Goal: Information Seeking & Learning: Learn about a topic

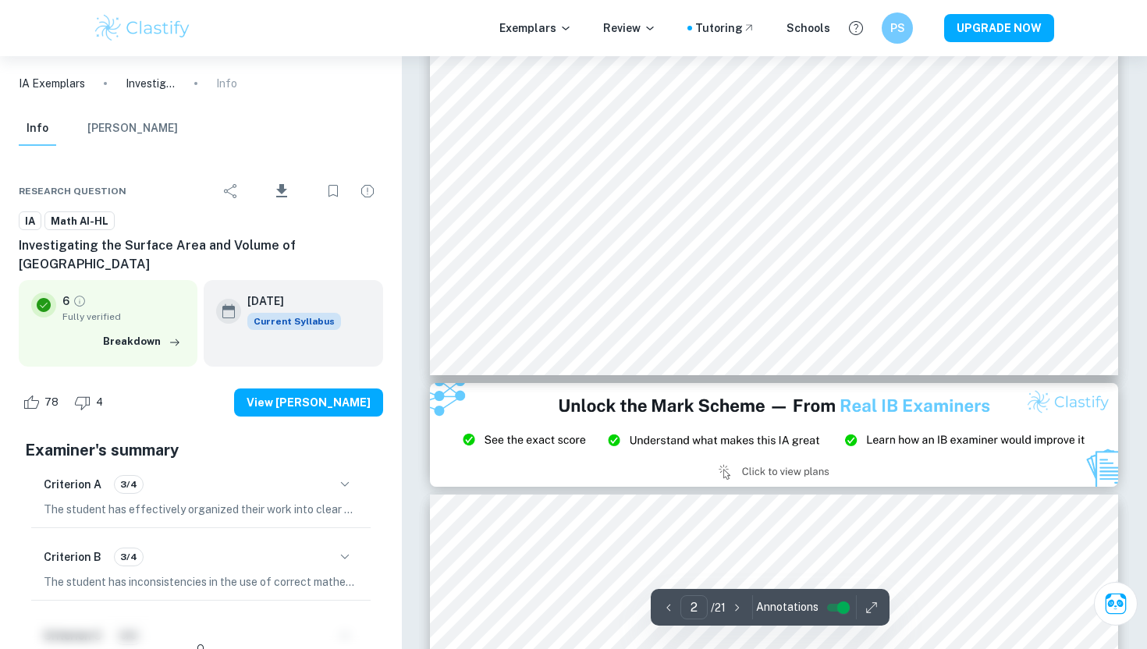
scroll to position [1613, 0]
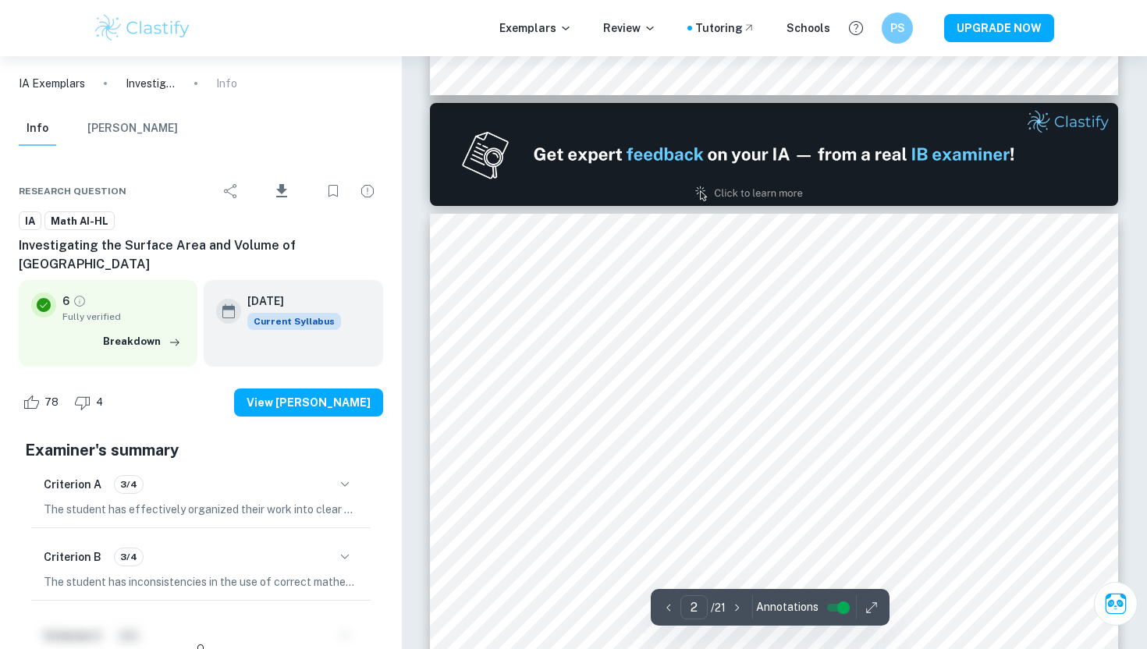
type input "1"
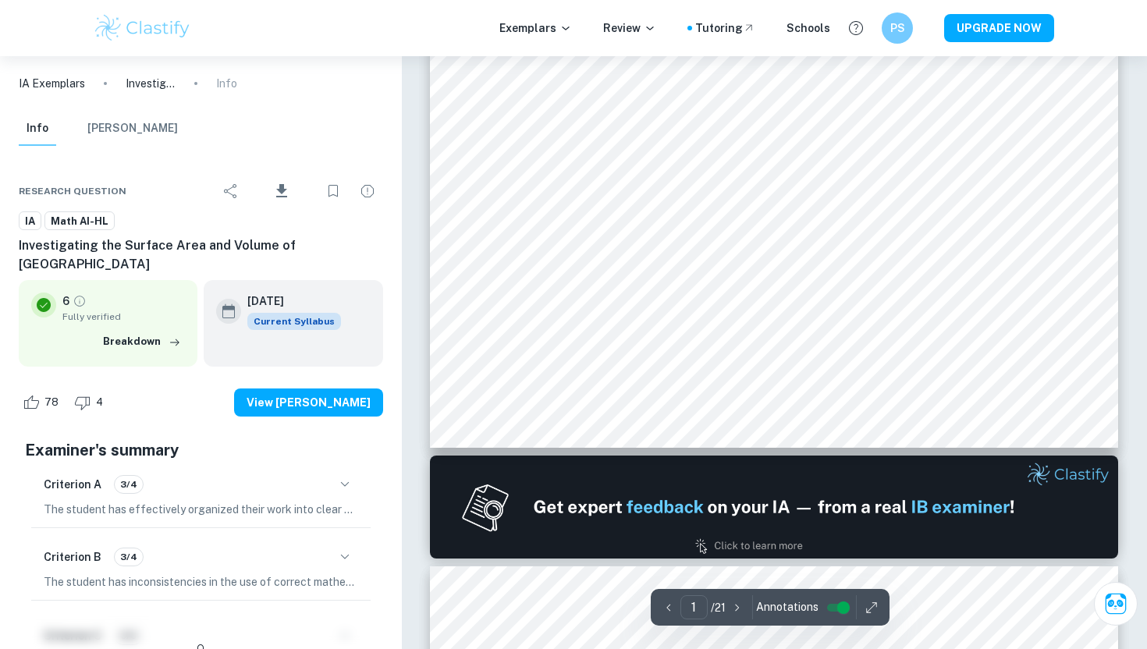
scroll to position [0, 0]
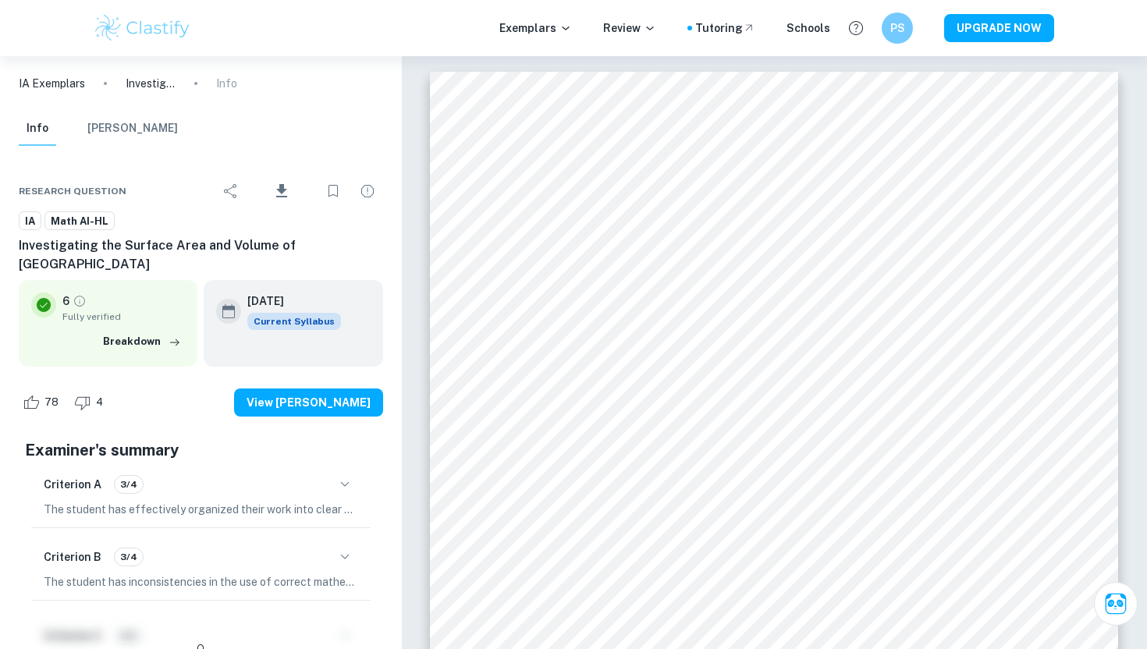
click at [70, 88] on p "IA Exemplars" at bounding box center [52, 83] width 66 height 17
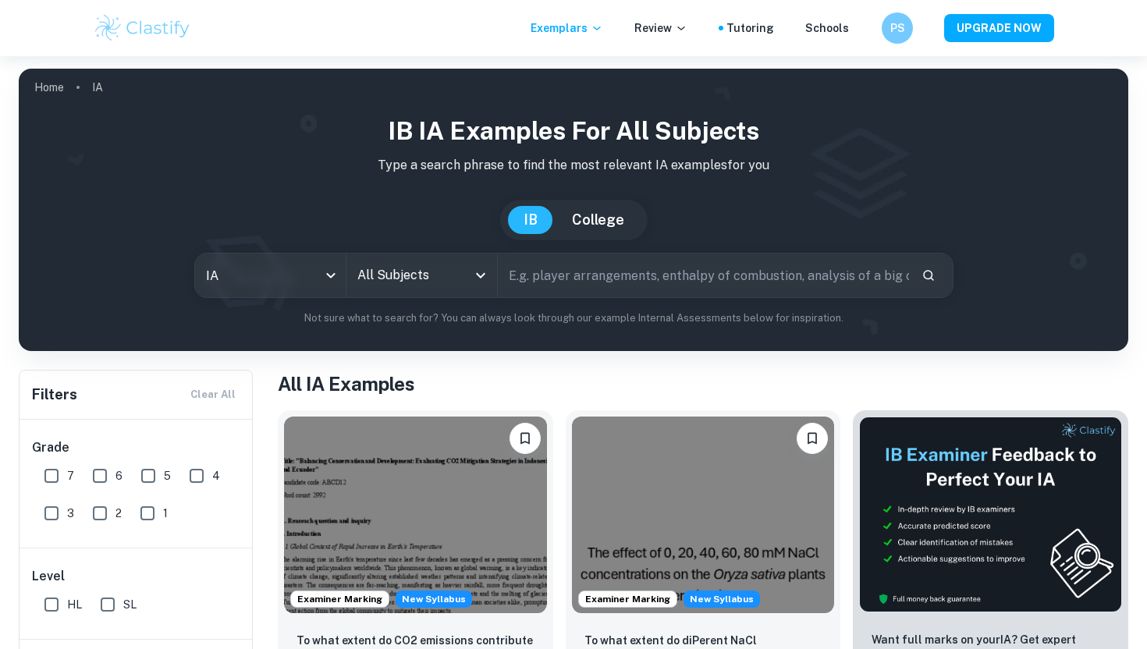
scroll to position [266, 0]
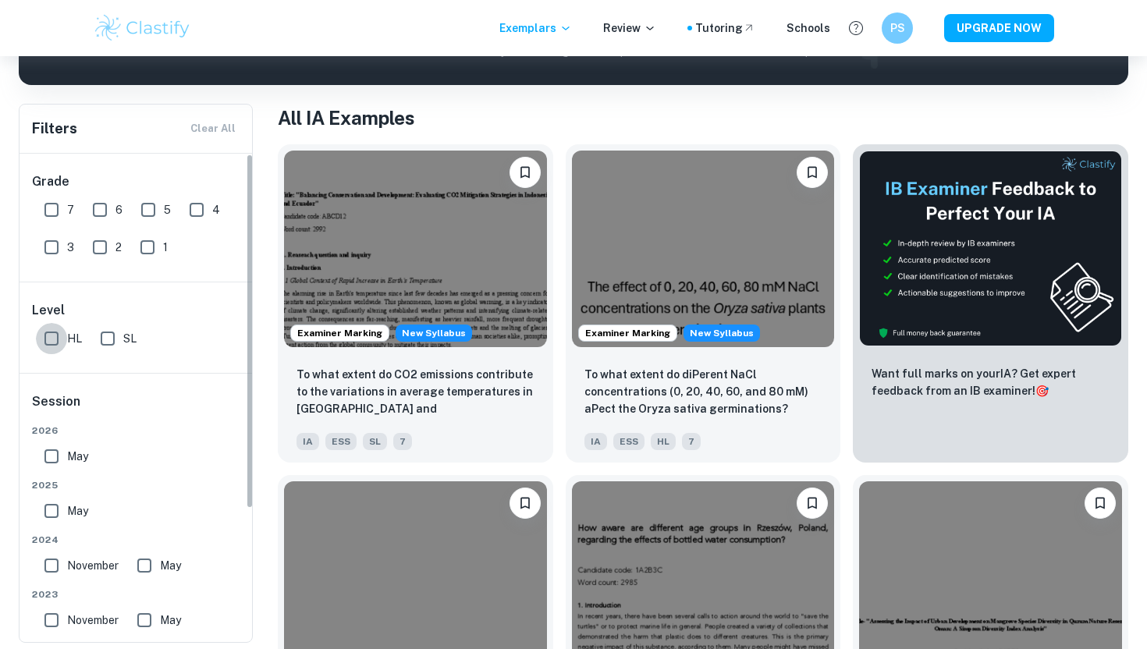
click at [56, 339] on input "HL" at bounding box center [51, 338] width 31 height 31
checkbox input "true"
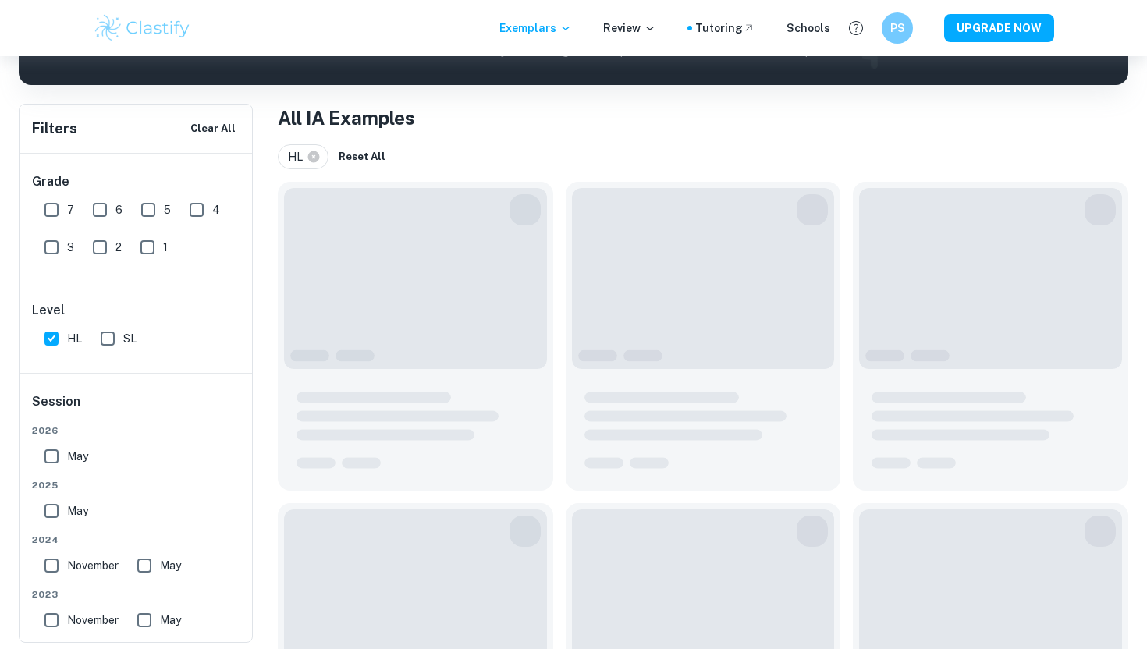
click at [54, 204] on input "7" at bounding box center [51, 209] width 31 height 31
checkbox input "true"
click at [99, 208] on input "6" at bounding box center [99, 209] width 31 height 31
checkbox input "true"
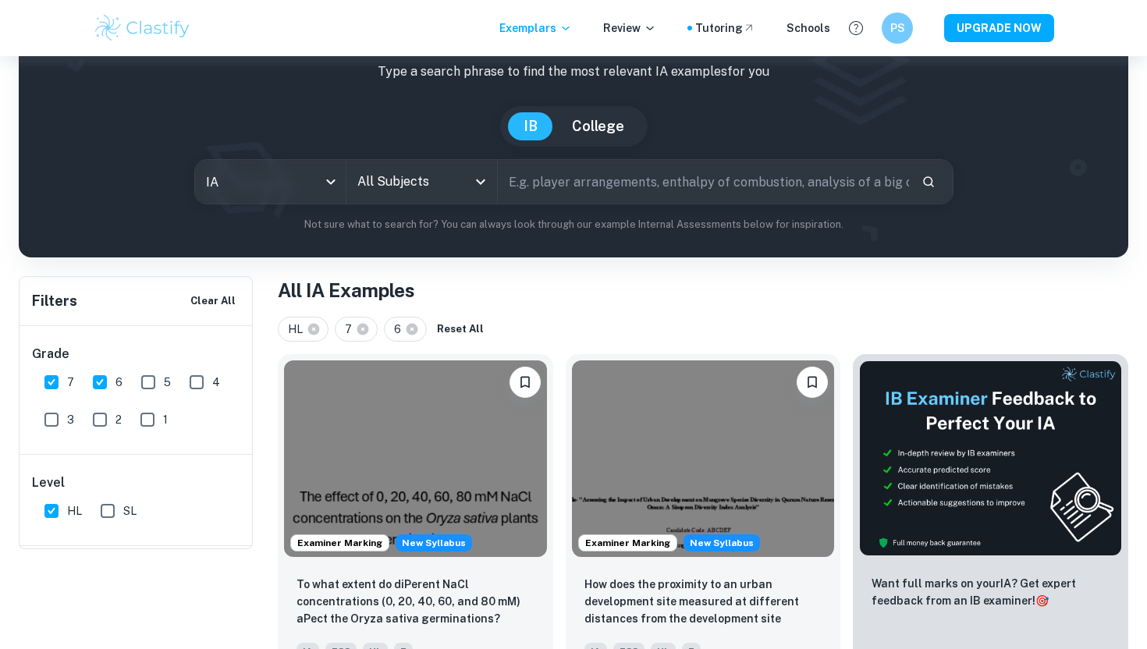
scroll to position [0, 0]
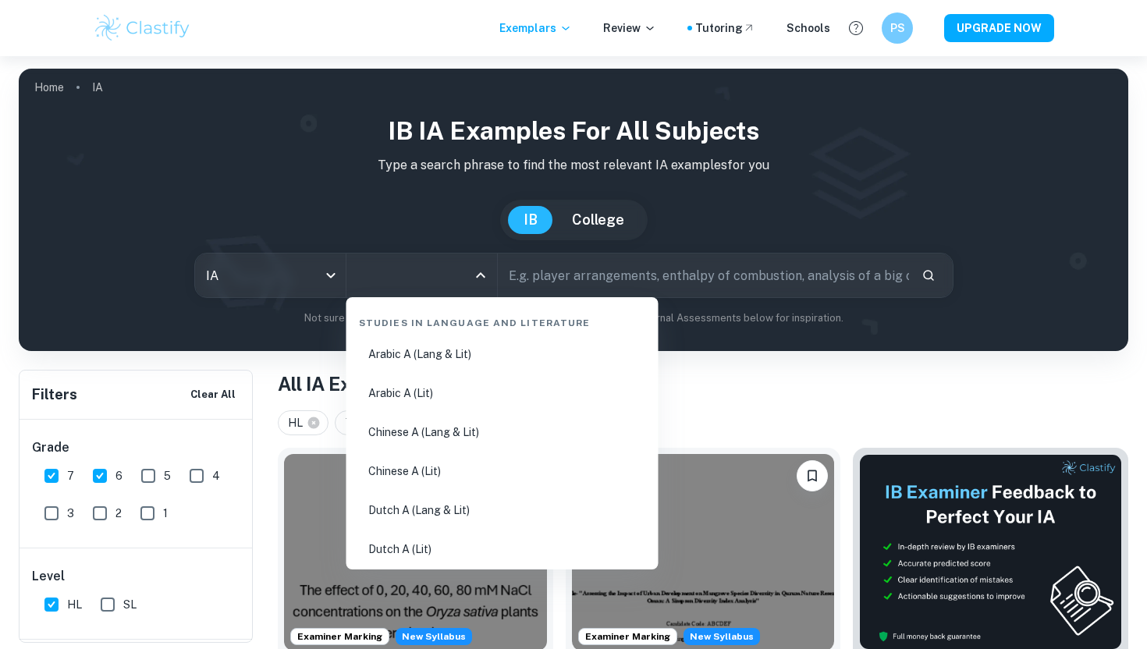
click at [414, 272] on input "All Subjects" at bounding box center [409, 276] width 113 height 30
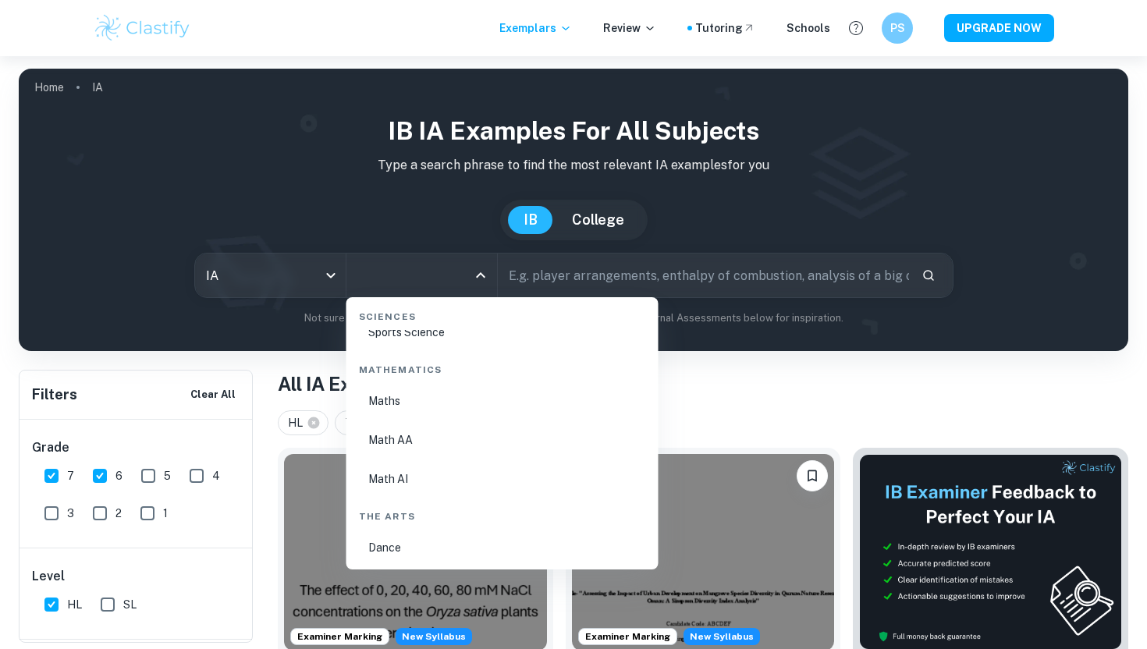
scroll to position [2677, 0]
click at [407, 442] on li "Math AI" at bounding box center [503, 449] width 300 height 36
type input "Math AI"
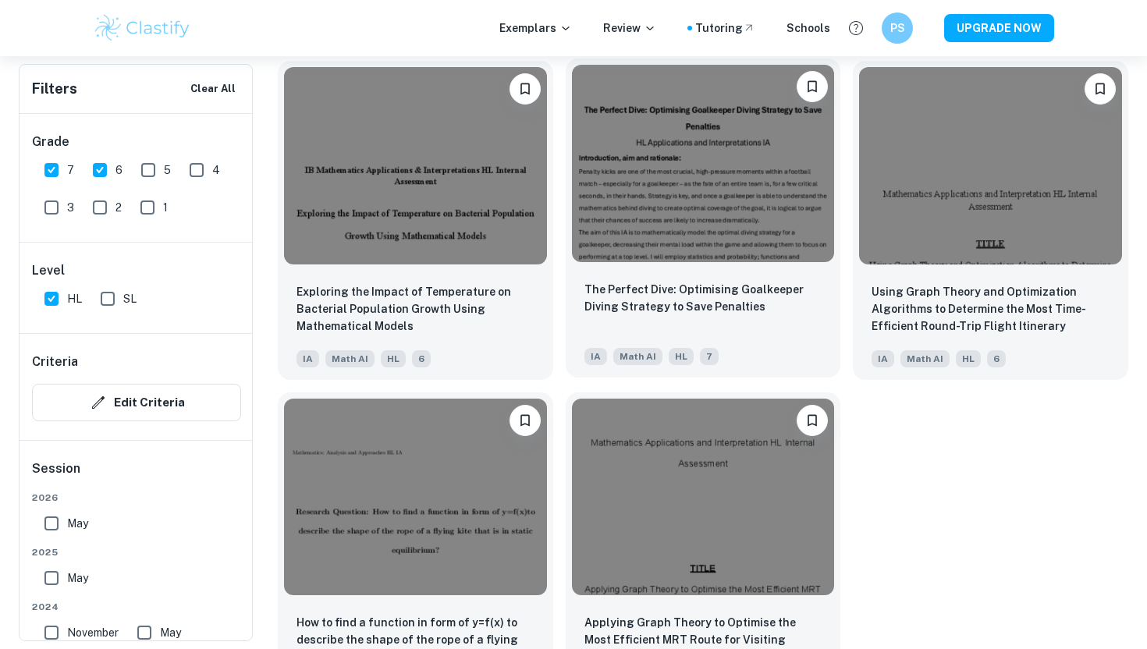
scroll to position [3504, 0]
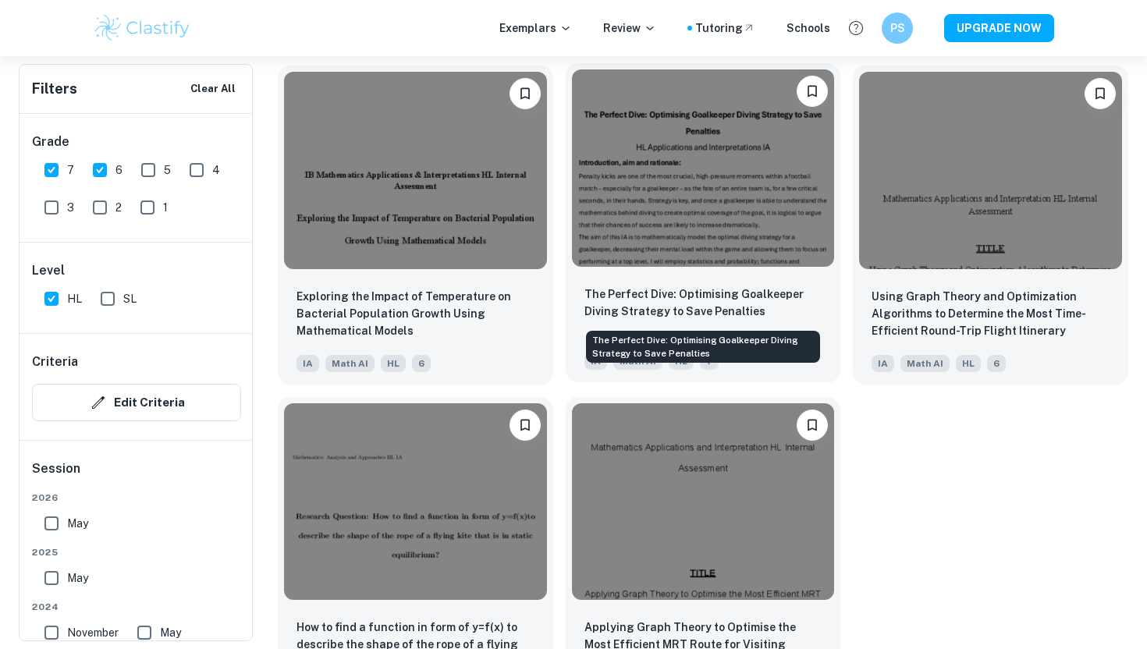
click at [776, 318] on p "The Perfect Dive: Optimising Goalkeeper Diving Strategy to Save Penalties" at bounding box center [703, 303] width 238 height 34
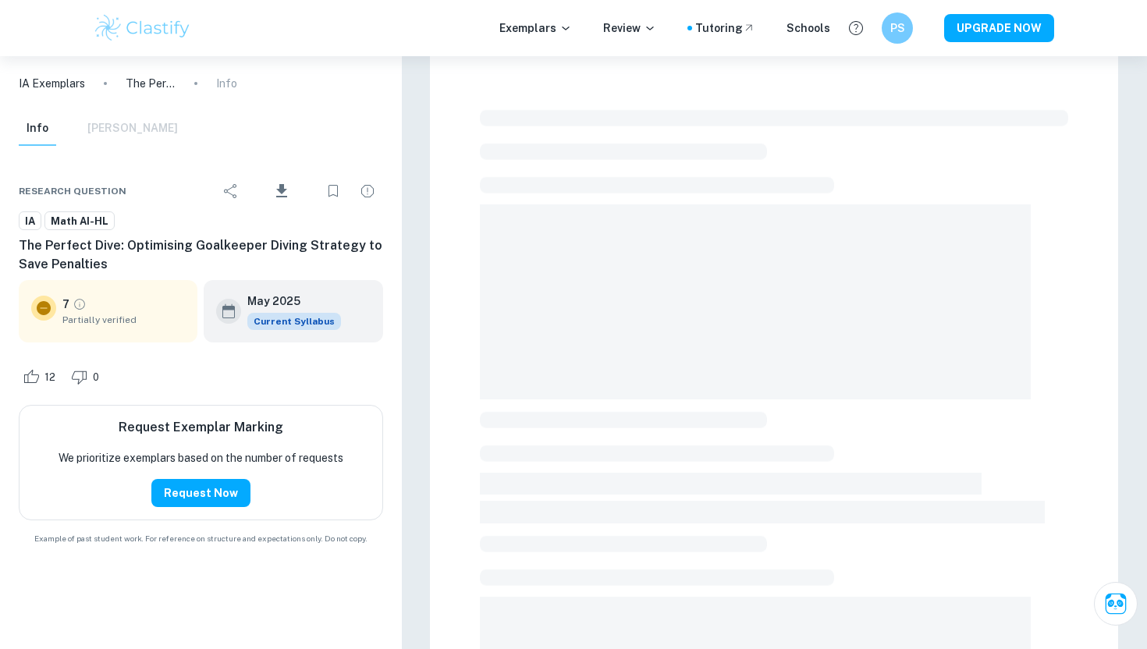
scroll to position [11, 0]
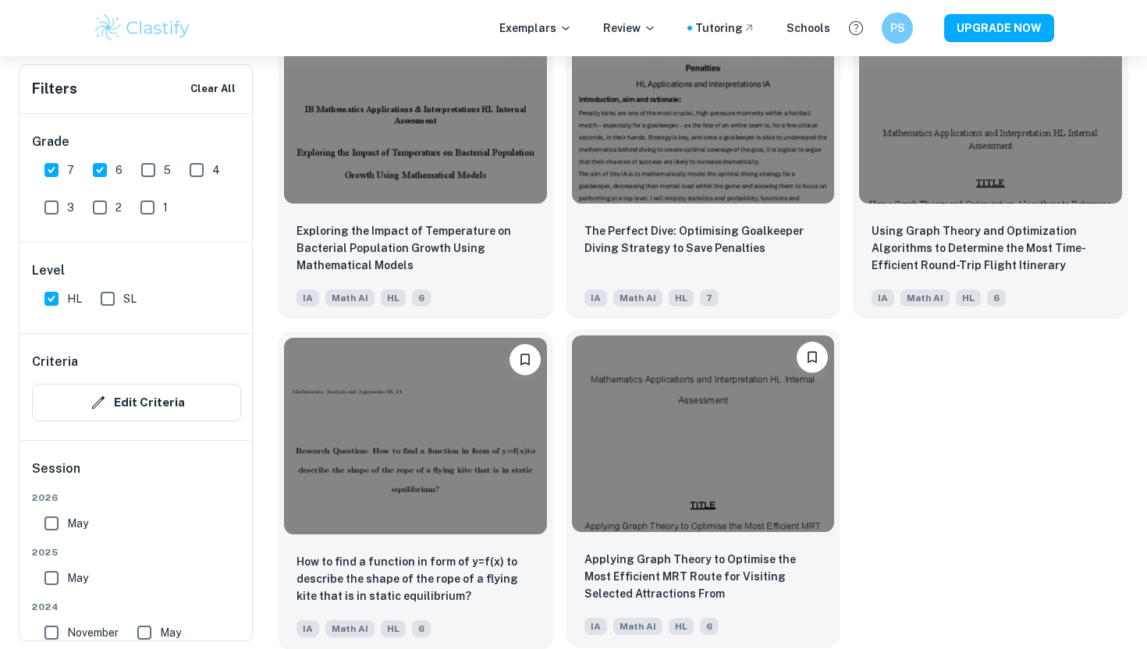
scroll to position [3571, 0]
click at [673, 501] on img at bounding box center [703, 433] width 263 height 197
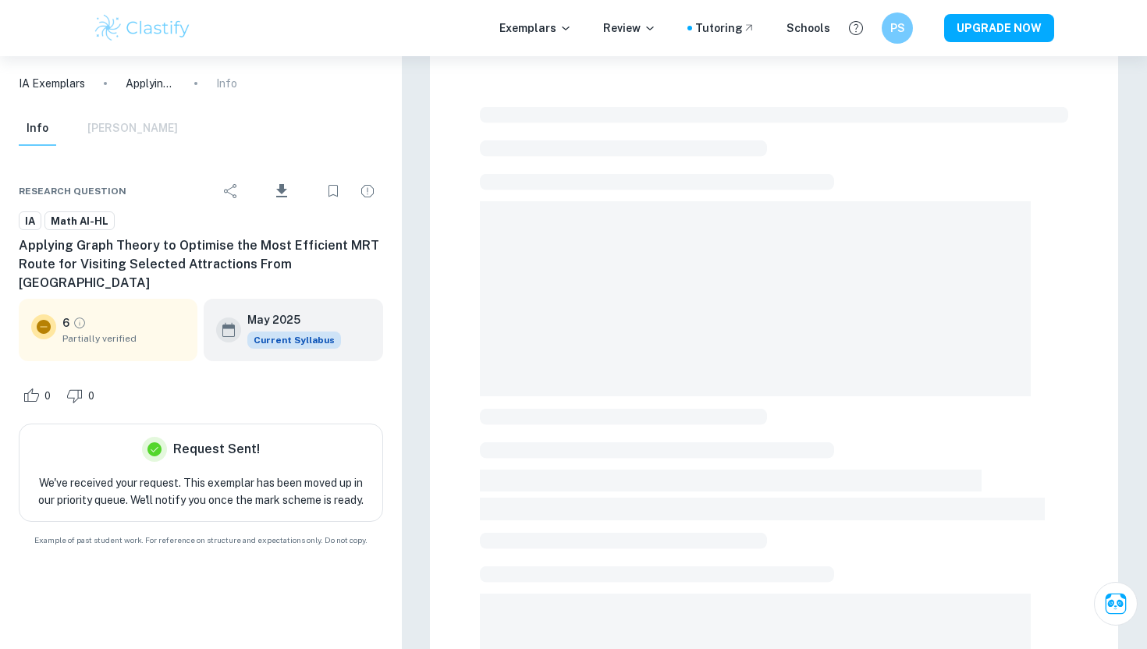
scroll to position [15, 0]
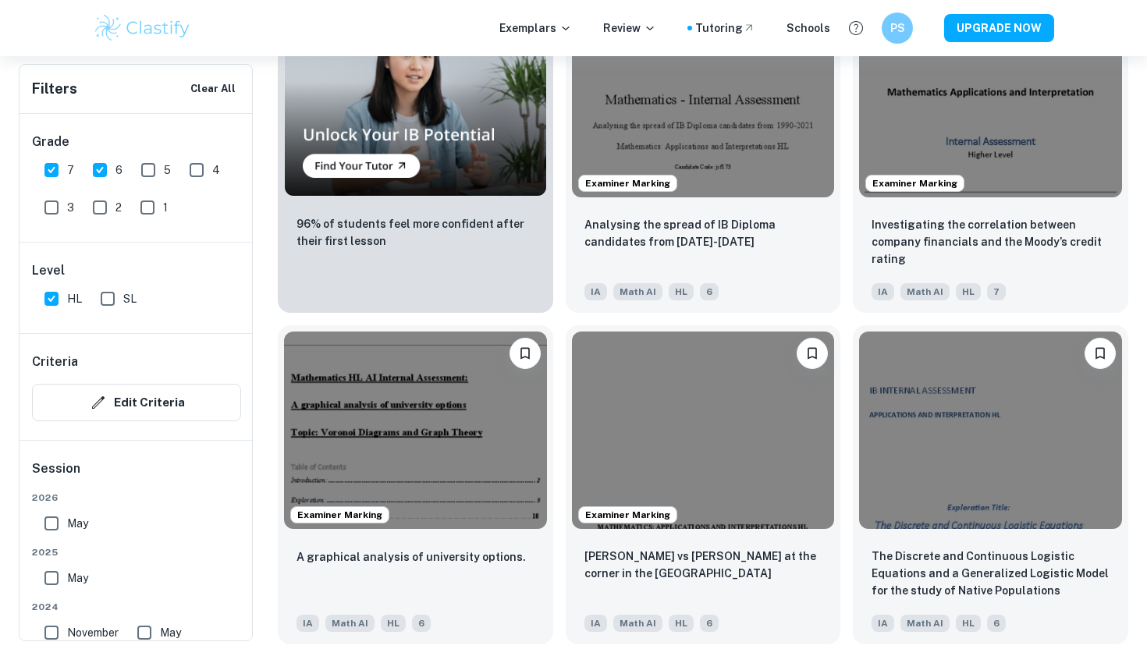
scroll to position [1257, 0]
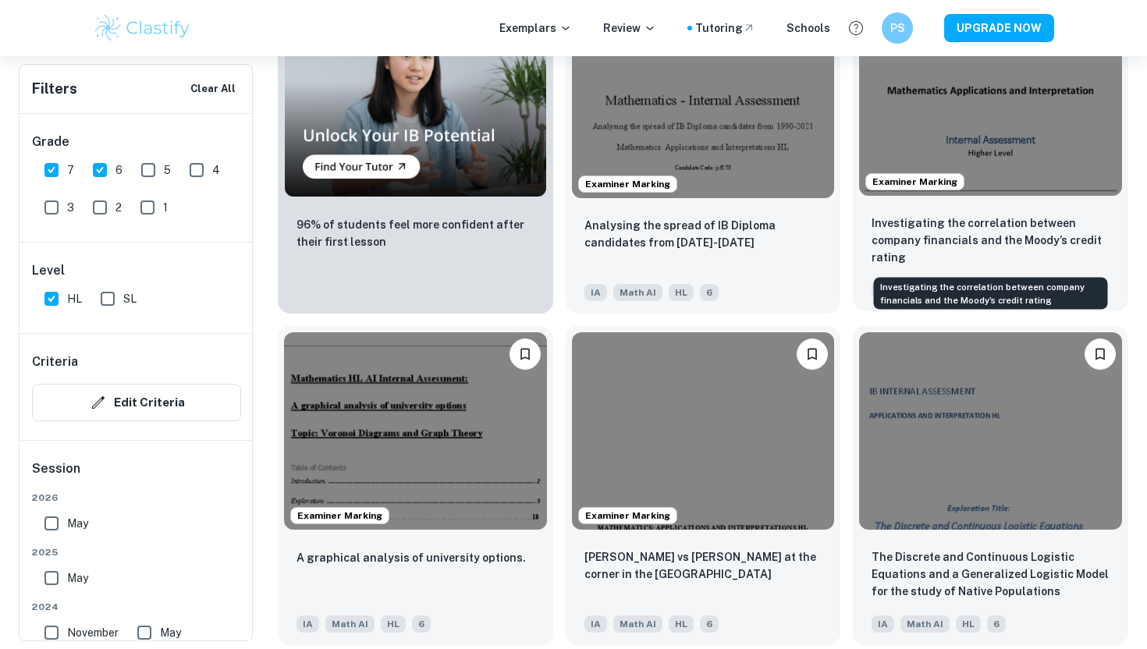
click at [949, 257] on p "Investigating the correlation between company financials and the Moody’s credit…" at bounding box center [990, 240] width 238 height 51
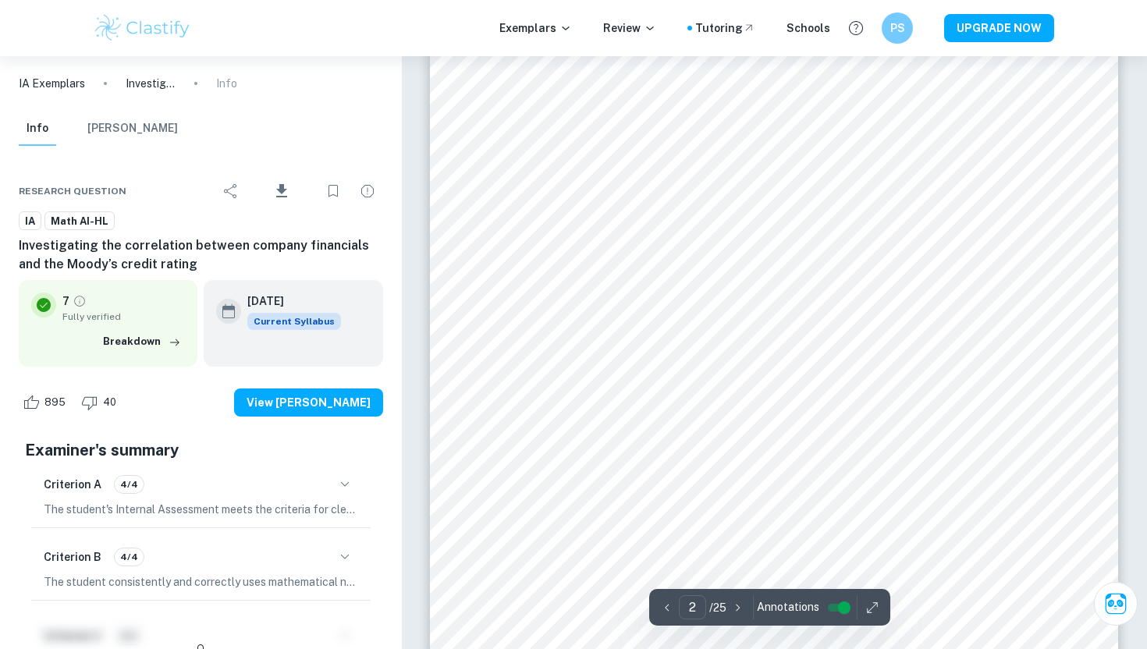
scroll to position [821, 0]
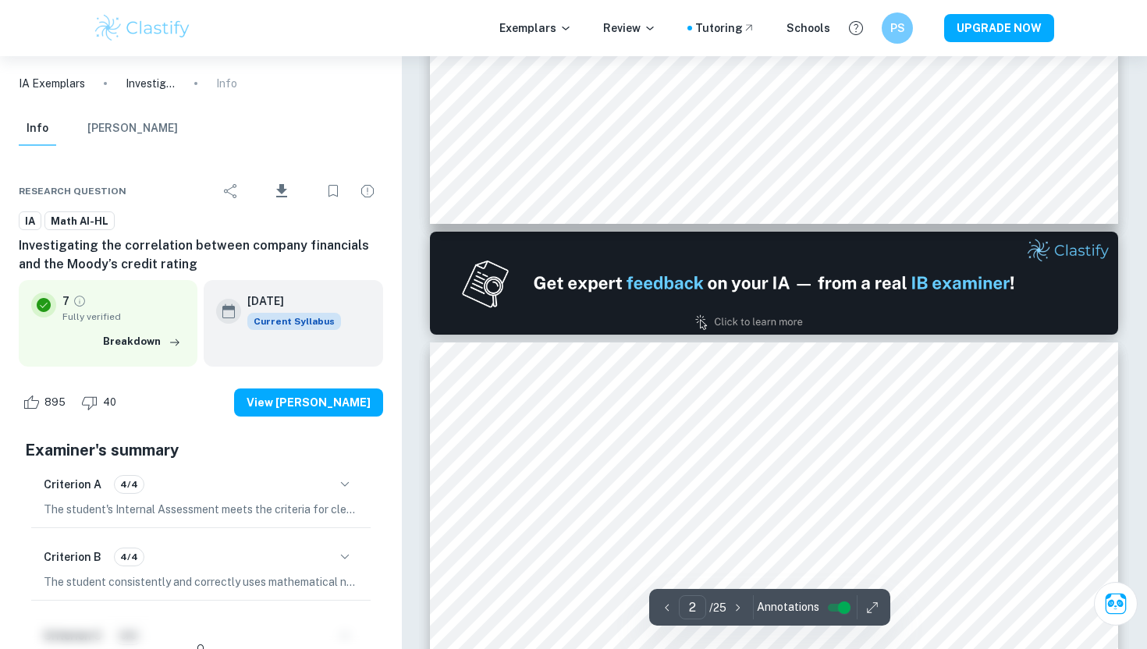
type input "1"
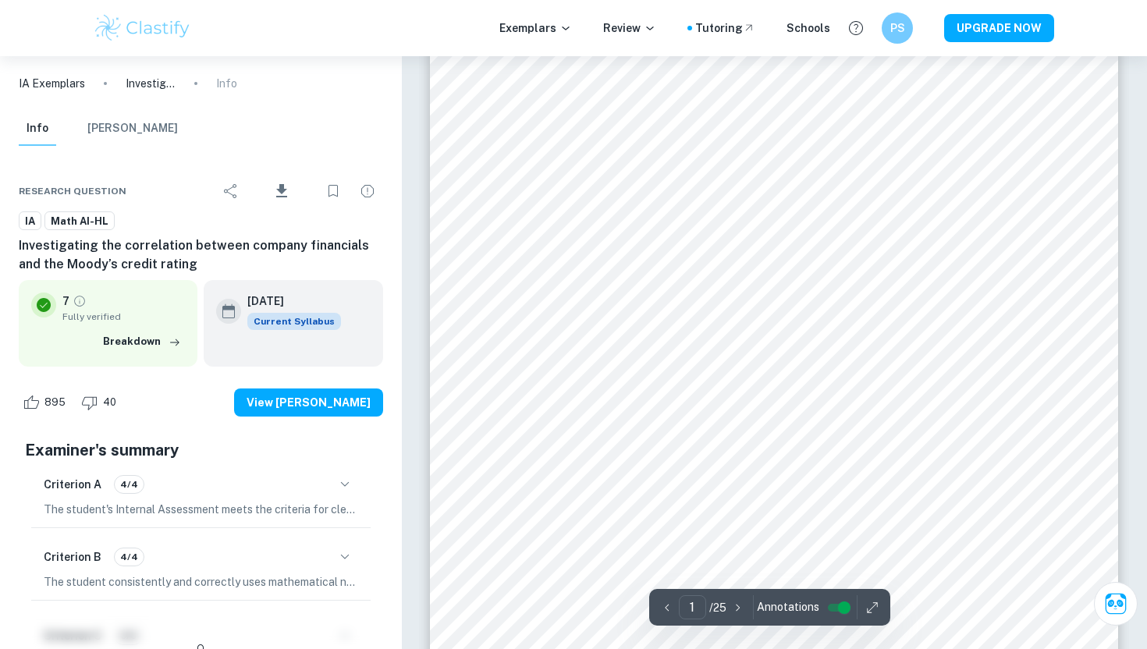
scroll to position [0, 0]
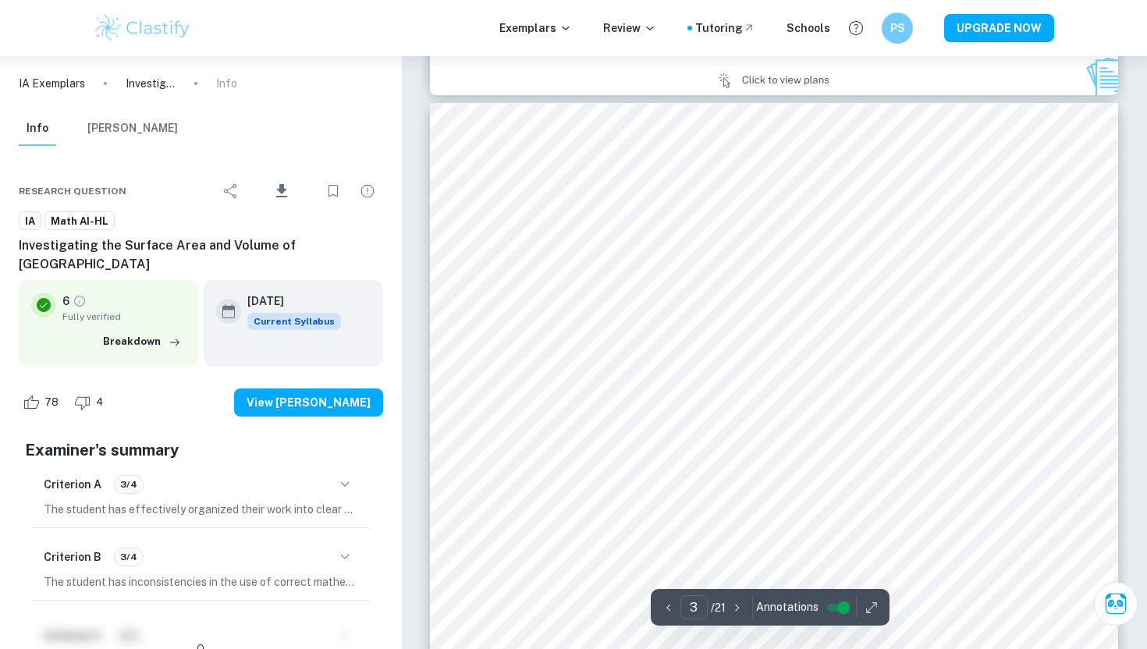
scroll to position [1941, 0]
